Goal: Find specific page/section: Find specific page/section

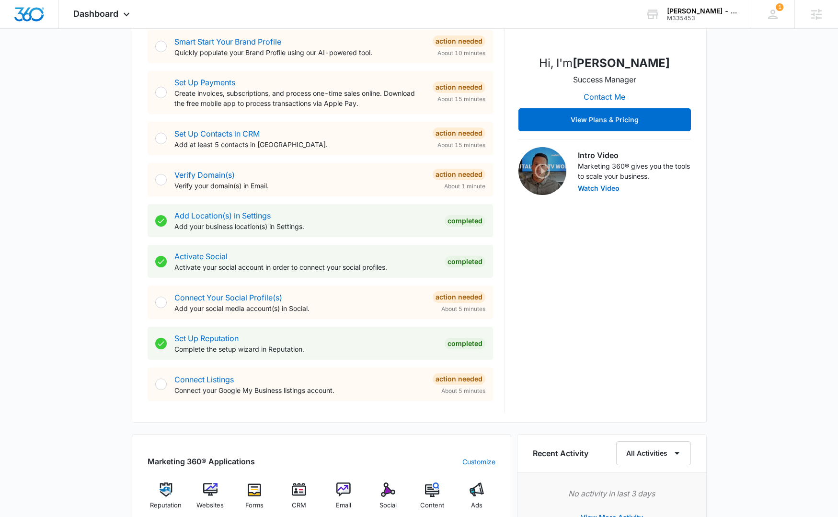
scroll to position [191, 0]
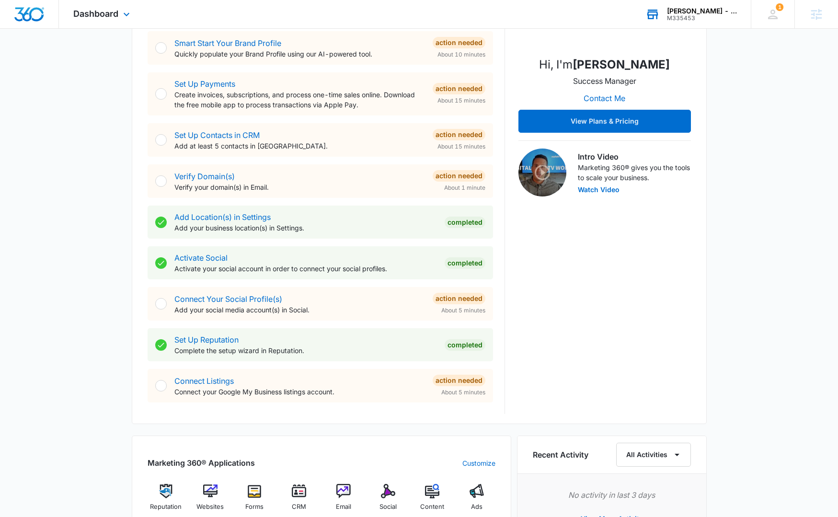
click at [672, 18] on div "M335453" at bounding box center [702, 18] width 70 height 7
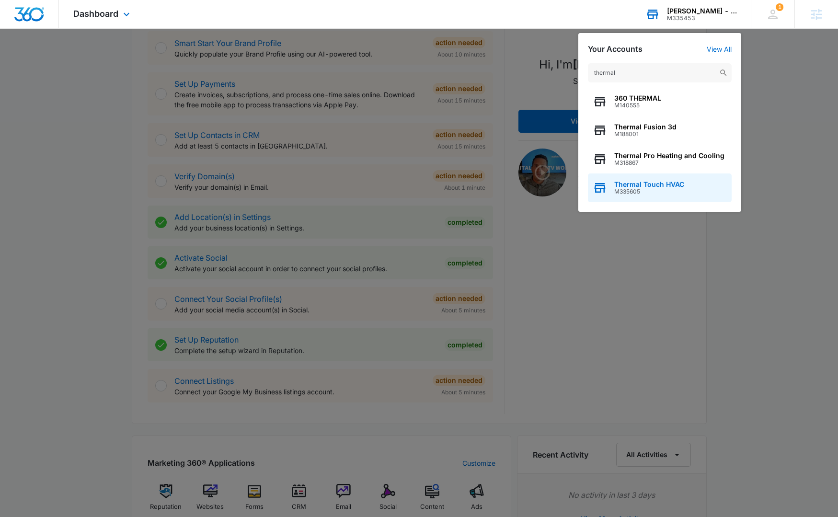
type input "thermal"
click at [685, 186] on div "Thermal Touch HVAC M335605" at bounding box center [660, 188] width 144 height 29
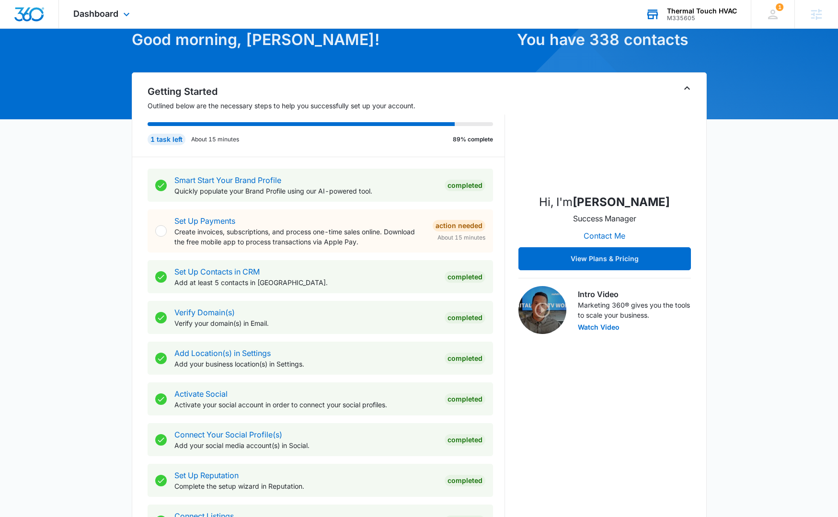
scroll to position [426, 0]
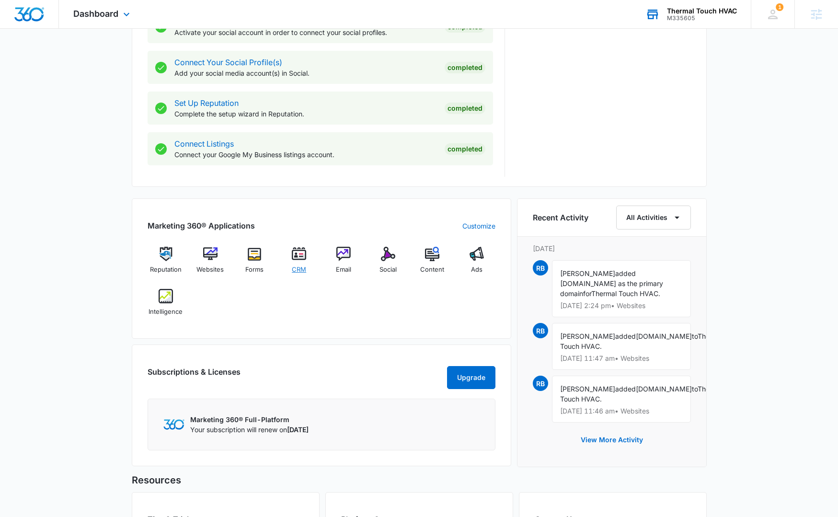
click at [292, 255] on img at bounding box center [299, 254] width 14 height 14
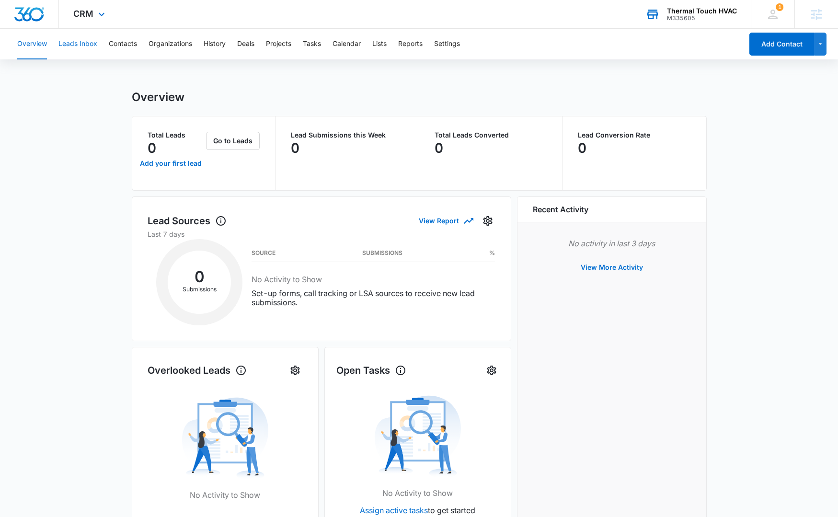
click at [82, 46] on button "Leads Inbox" at bounding box center [77, 44] width 39 height 31
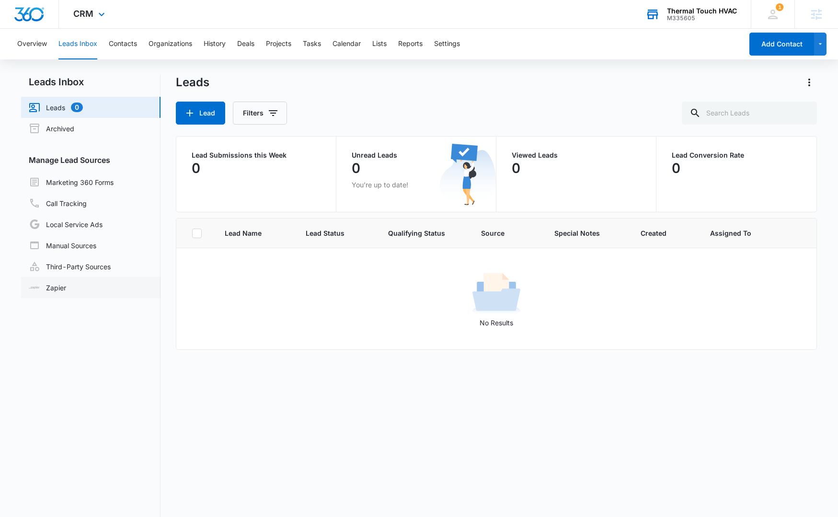
click at [66, 287] on link "Zapier" at bounding box center [47, 288] width 37 height 10
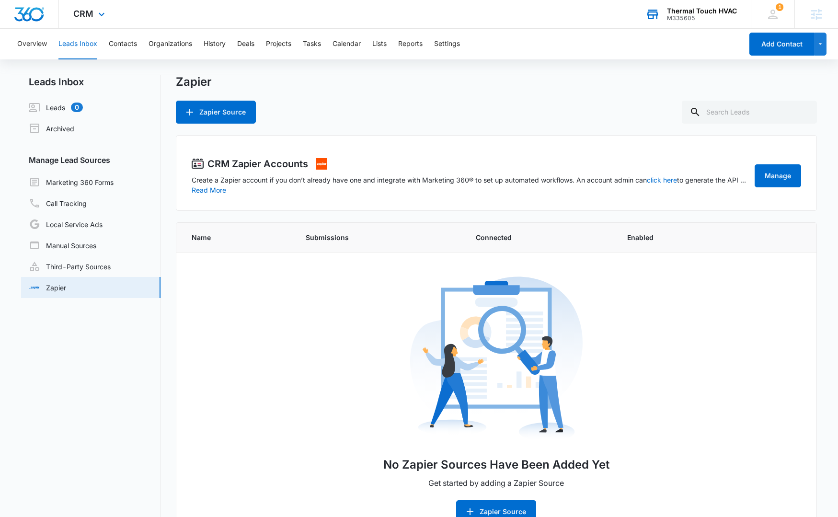
click at [32, 10] on img "Dashboard" at bounding box center [29, 14] width 31 height 14
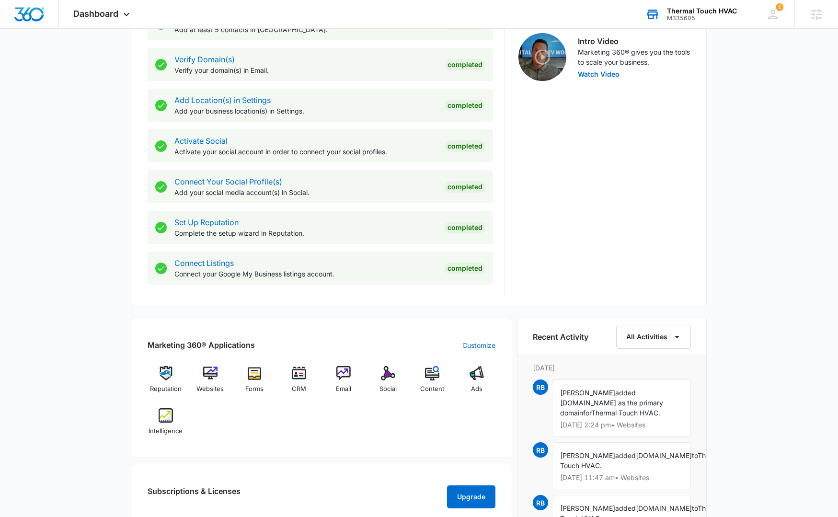
scroll to position [320, 0]
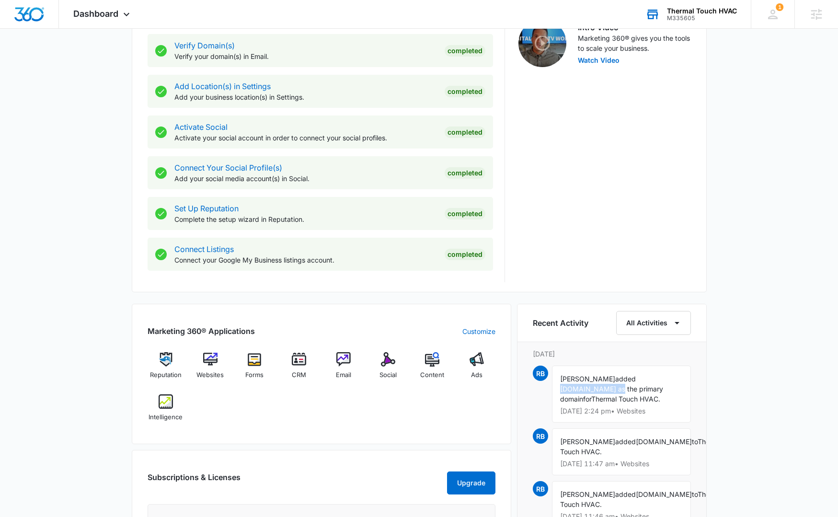
drag, startPoint x: 682, startPoint y: 381, endPoint x: 624, endPoint y: 380, distance: 58.5
click at [624, 380] on div "[PERSON_NAME] added [DOMAIN_NAME] as the primary domain for Thermal Touch HVAC.…" at bounding box center [621, 394] width 139 height 57
click at [215, 359] on img at bounding box center [210, 359] width 14 height 14
